Goal: Information Seeking & Learning: Learn about a topic

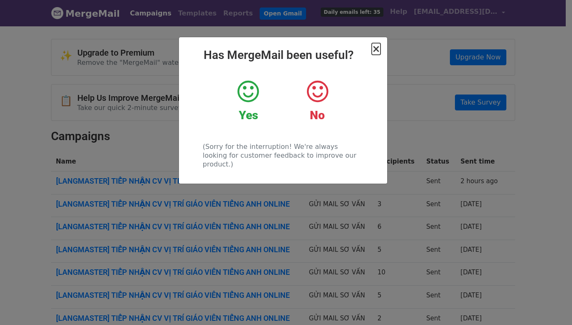
click at [375, 53] on span "×" at bounding box center [376, 49] width 8 height 12
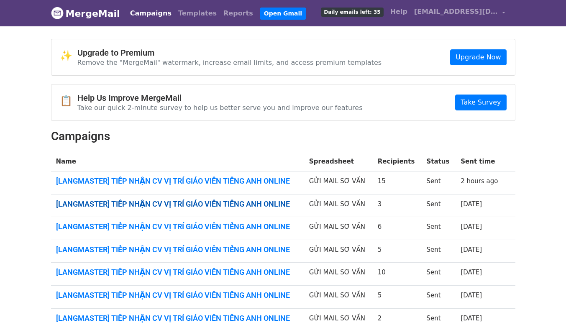
click at [265, 206] on link "[LANGMASTER] TIẾP NHẬN CV VỊ TRÍ GIÁO VIÊN TIẾNG ANH ONLINE" at bounding box center [177, 203] width 243 height 9
